Goal: Navigation & Orientation: Find specific page/section

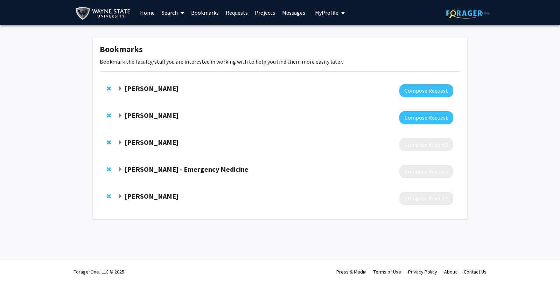
click at [234, 12] on link "Requests" at bounding box center [236, 12] width 29 height 25
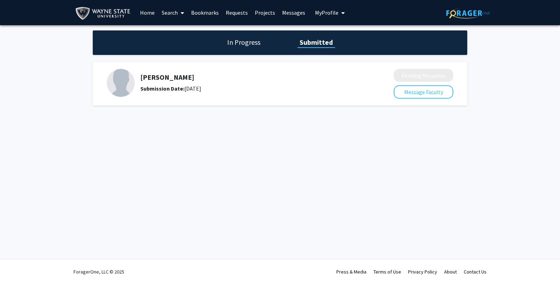
click at [239, 15] on link "Requests" at bounding box center [236, 12] width 29 height 25
